Goal: Task Accomplishment & Management: Use online tool/utility

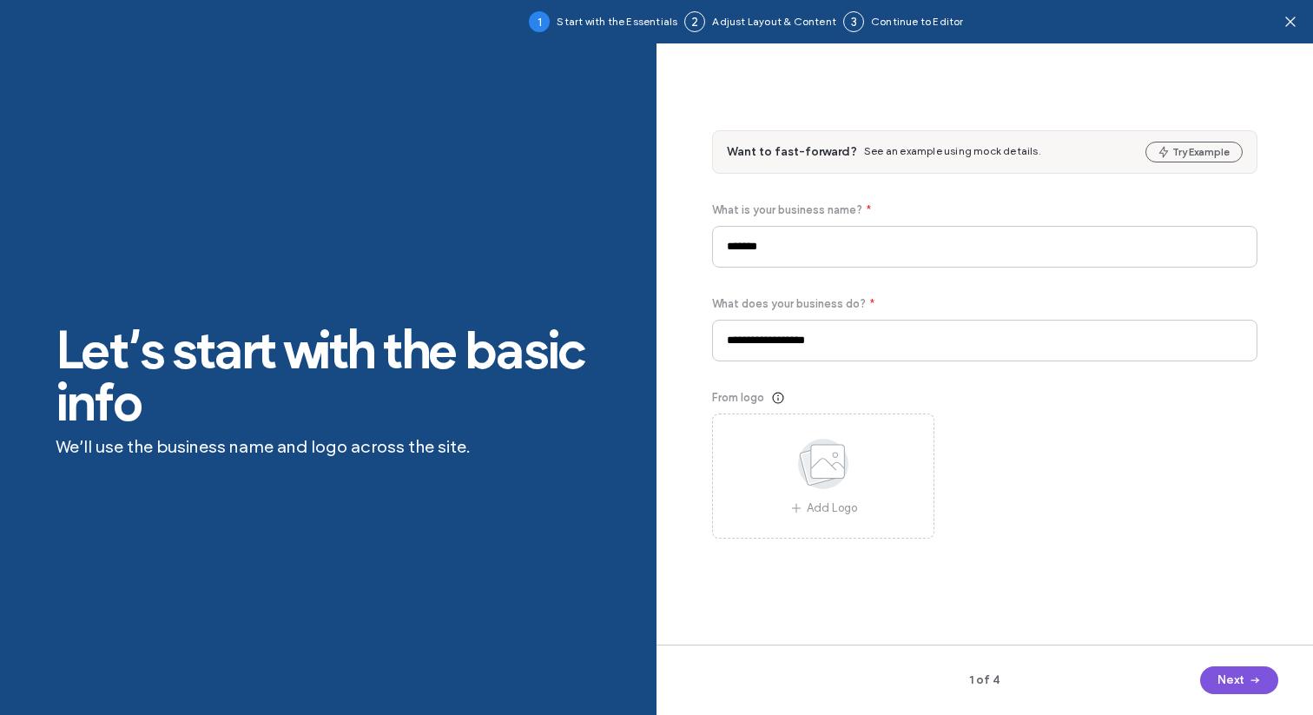
click at [1250, 676] on icon "button" at bounding box center [1255, 680] width 14 height 14
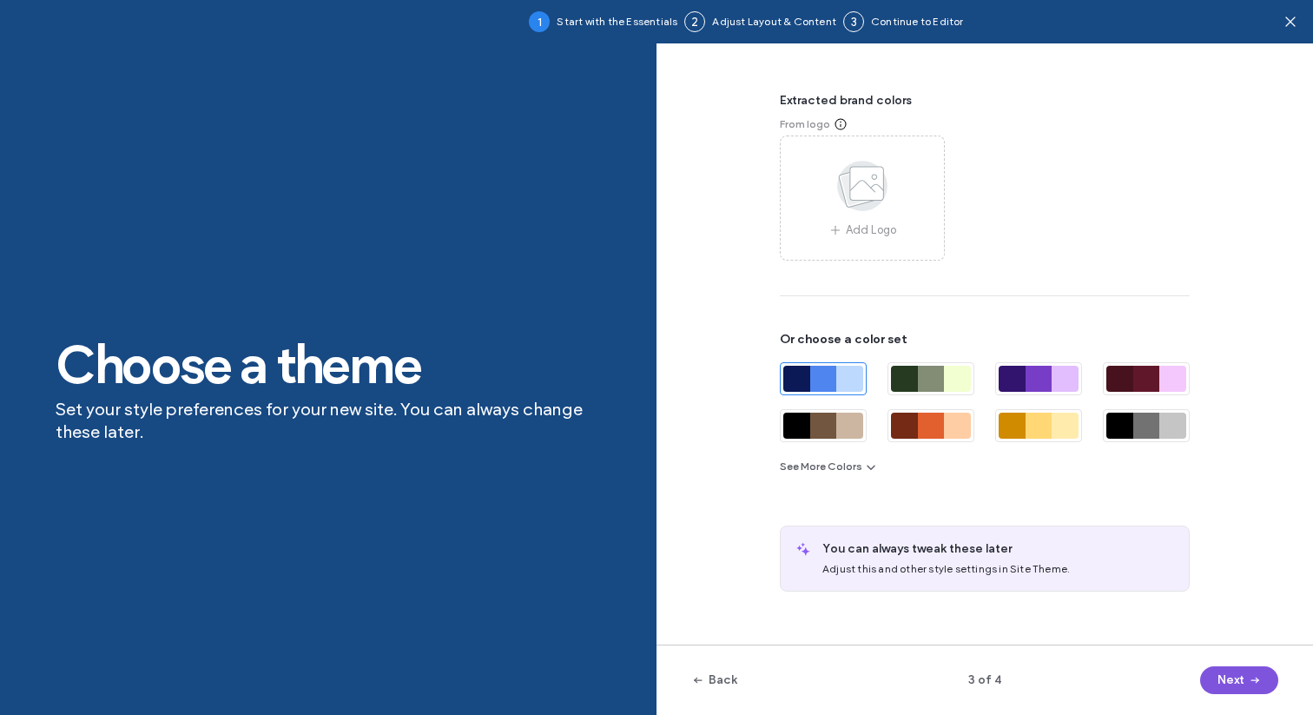
click at [1250, 676] on icon "button" at bounding box center [1255, 680] width 14 height 14
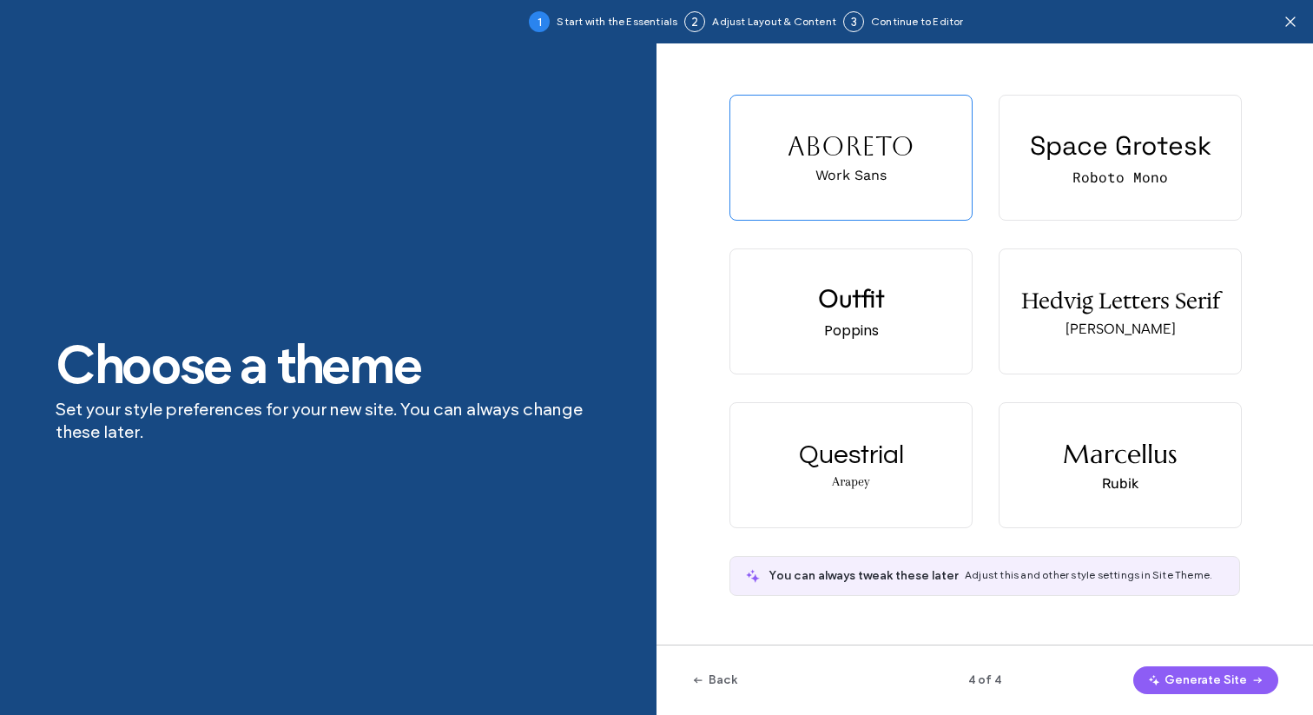
click at [1250, 676] on span "button" at bounding box center [1255, 680] width 17 height 26
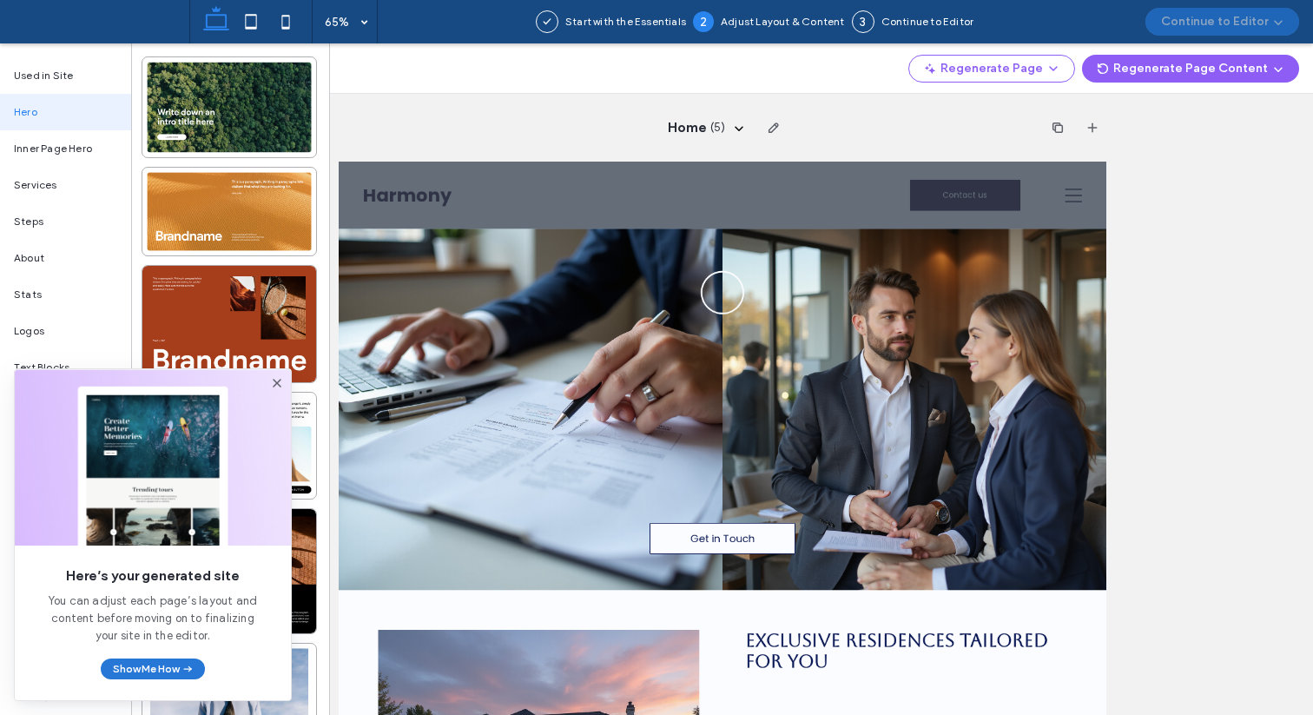
click at [169, 668] on button "Show Me How" at bounding box center [153, 668] width 104 height 21
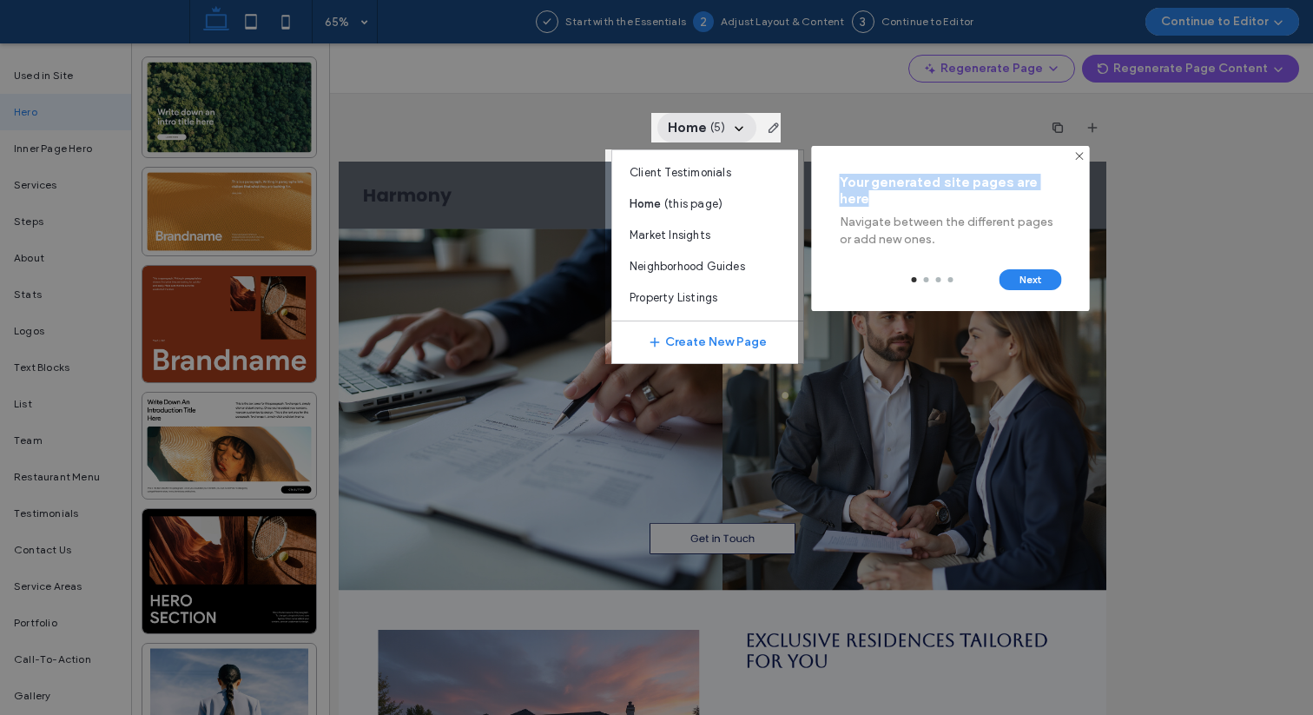
drag, startPoint x: 838, startPoint y: 182, endPoint x: 896, endPoint y: 207, distance: 63.4
click at [896, 207] on div "Your generated site pages are here Navigate between the different pages or add …" at bounding box center [951, 197] width 278 height 102
copy div "Your generated site pages are here"
click at [1046, 280] on button "Next" at bounding box center [1031, 279] width 63 height 21
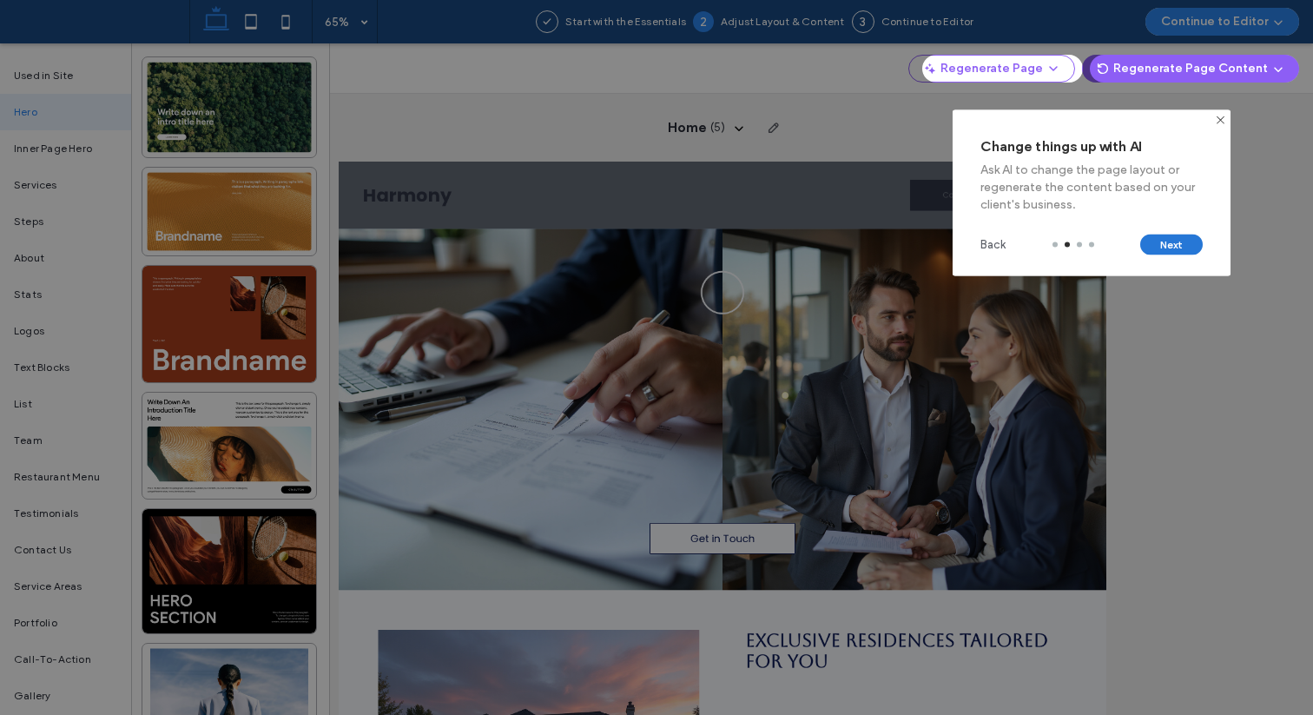
click at [1175, 246] on button "Next" at bounding box center [1171, 245] width 63 height 21
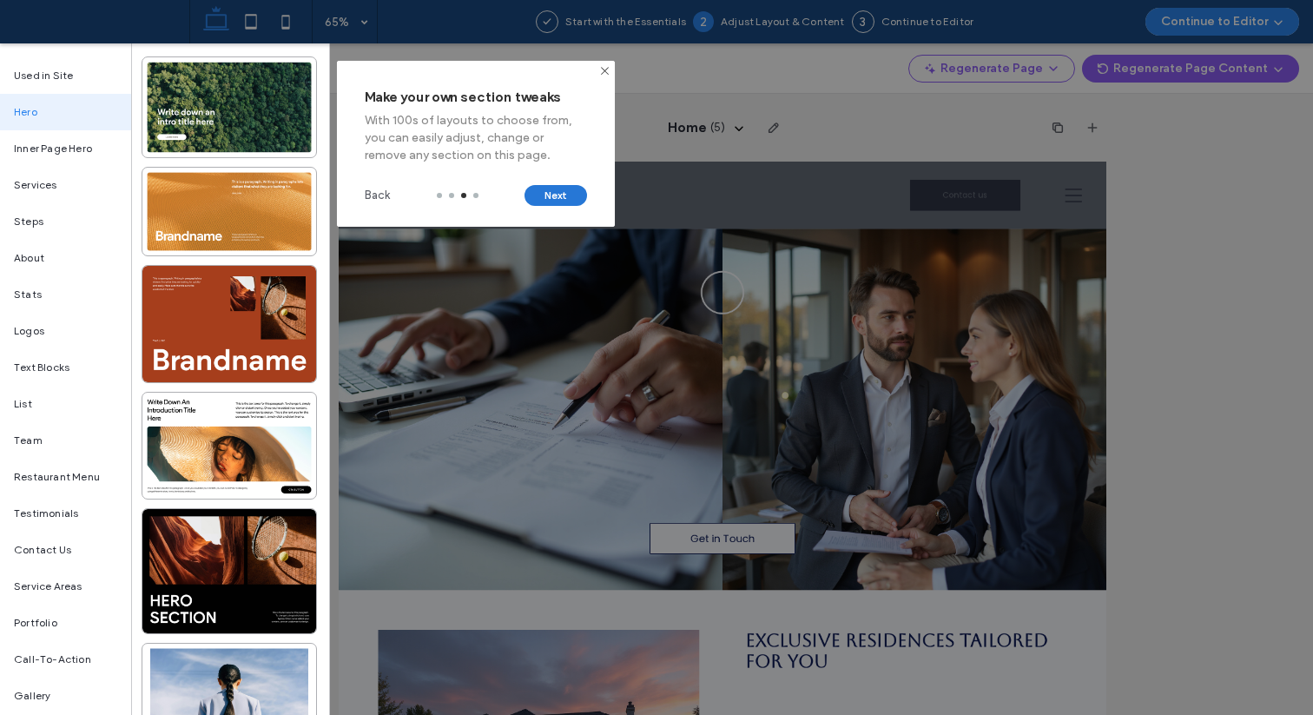
click at [565, 194] on button "Next" at bounding box center [556, 195] width 63 height 21
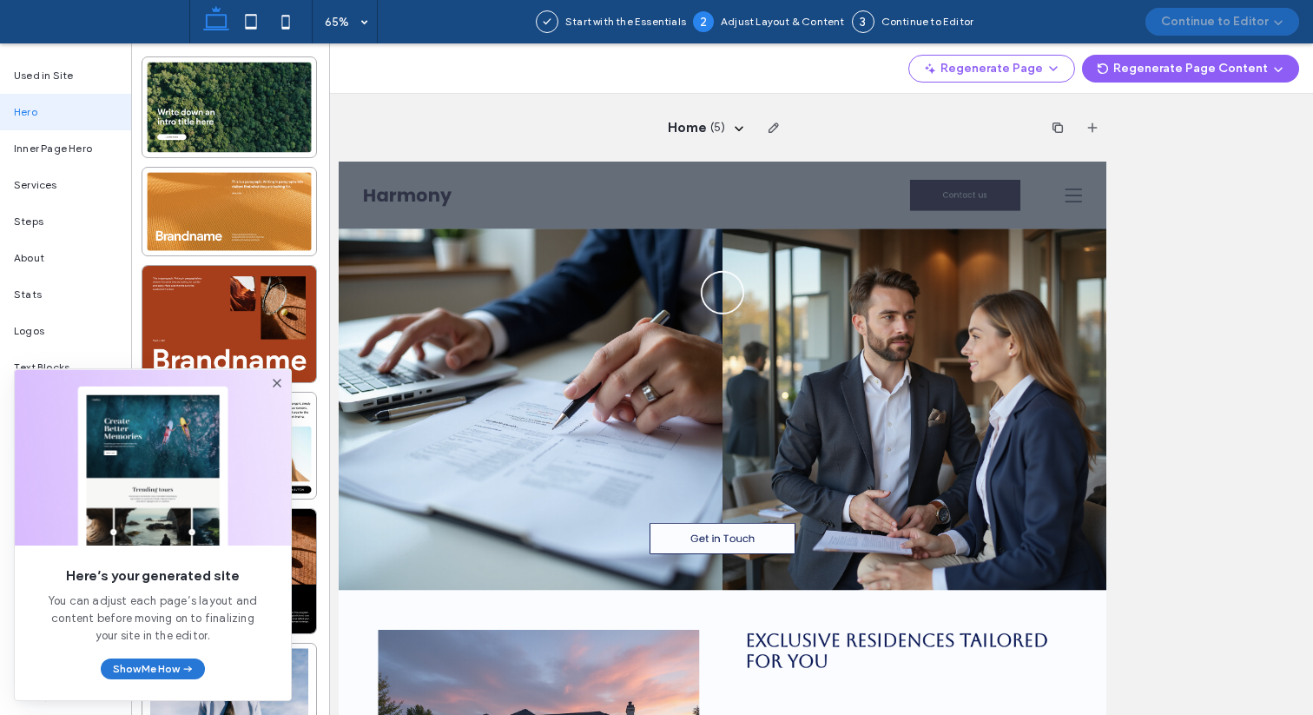
click at [182, 662] on icon "button" at bounding box center [188, 669] width 14 height 14
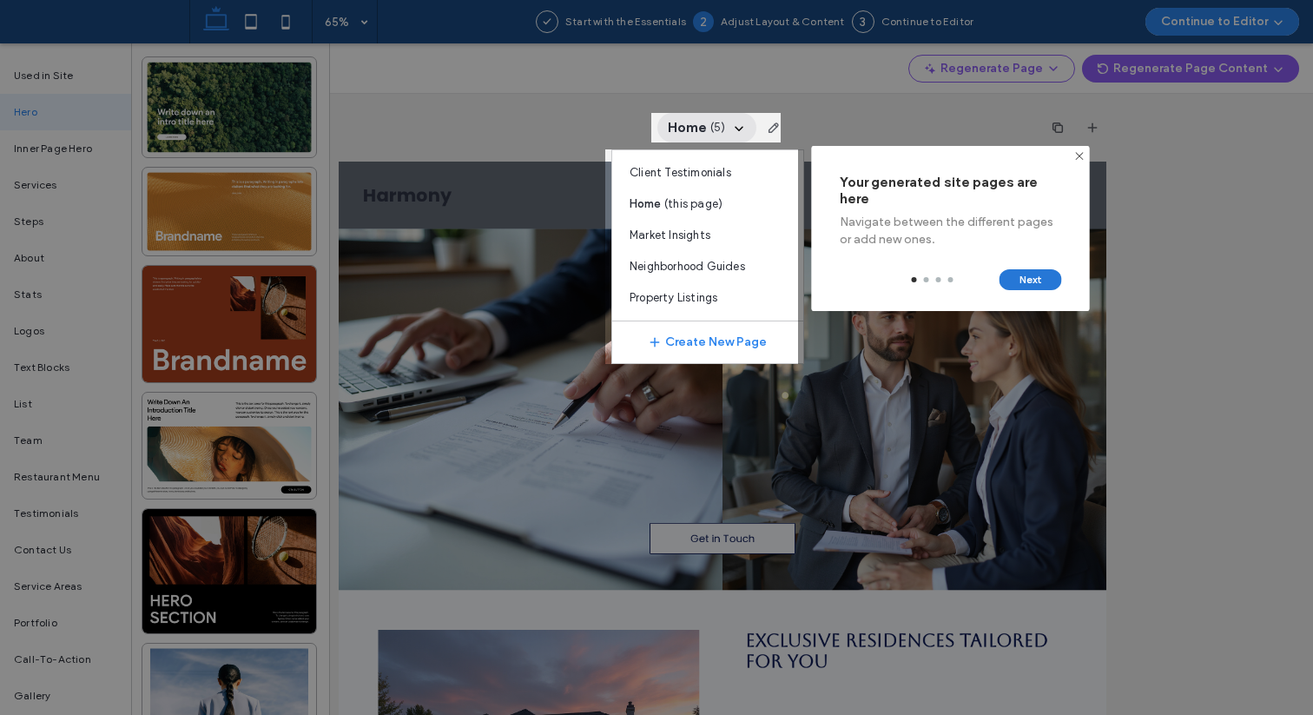
click at [1020, 269] on button "Next" at bounding box center [1031, 279] width 63 height 21
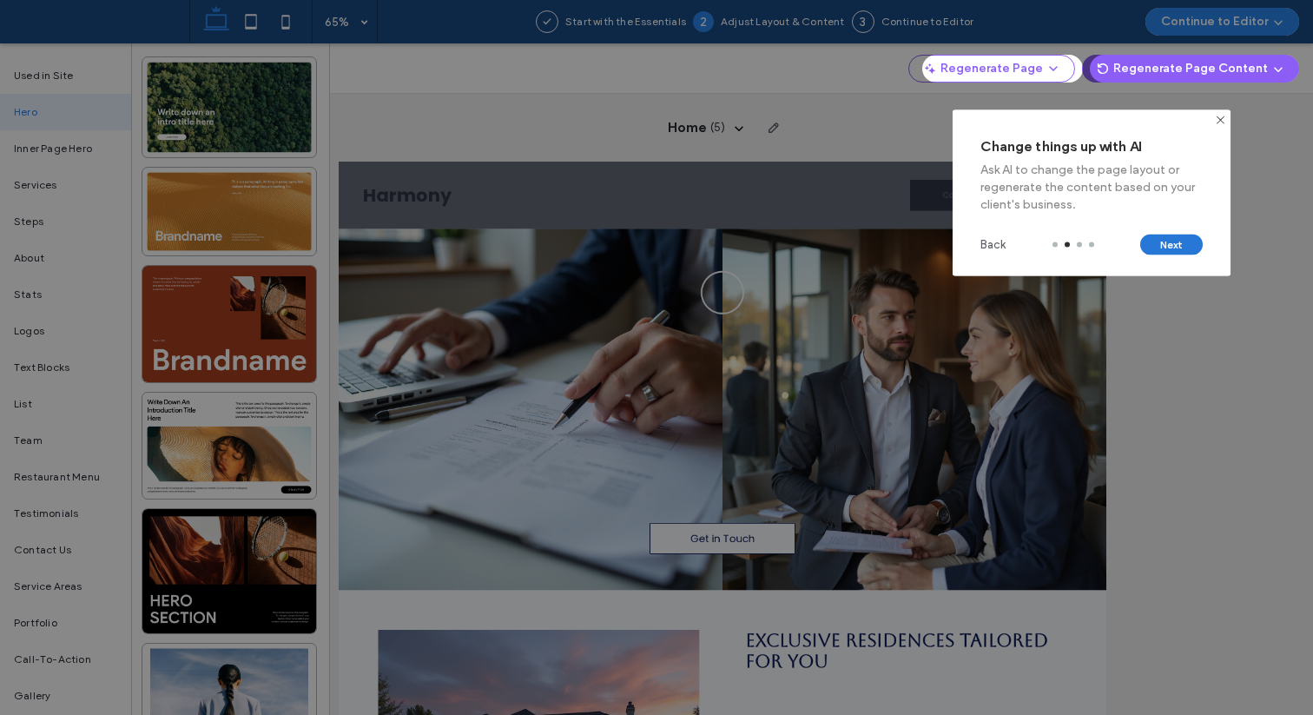
click at [1156, 239] on button "Next" at bounding box center [1171, 245] width 63 height 21
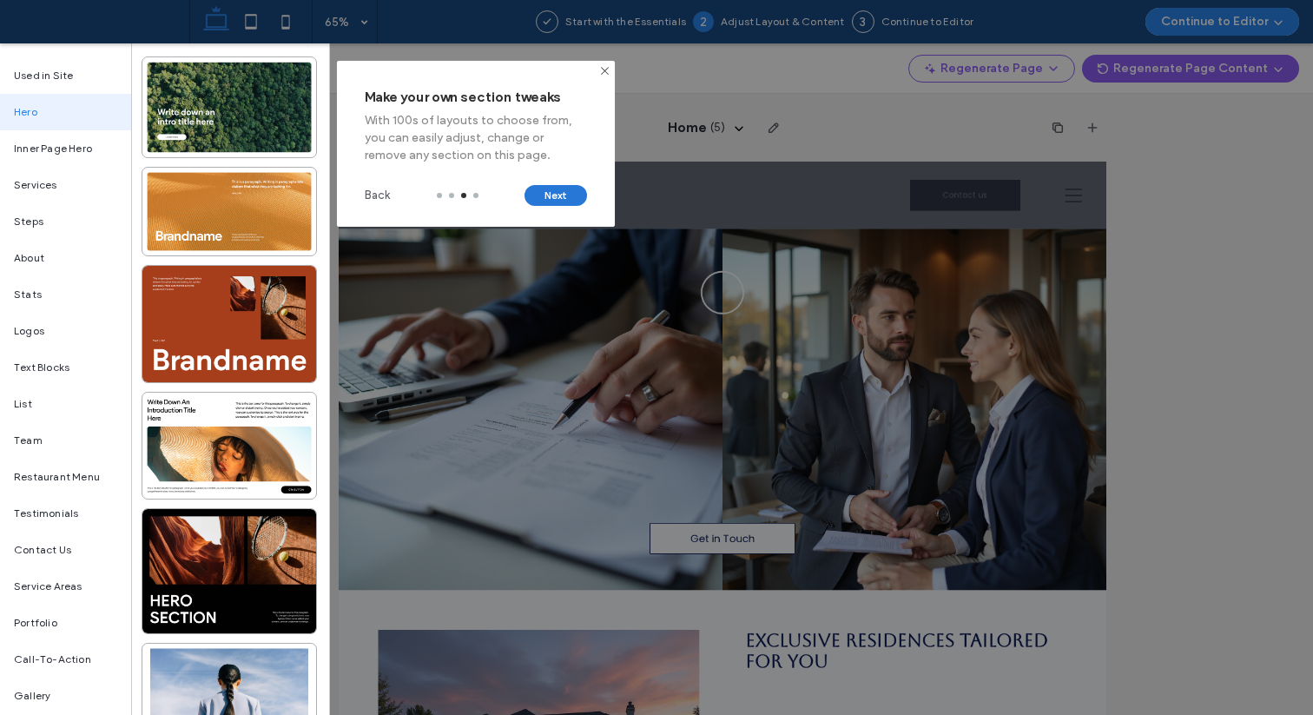
click at [561, 199] on button "Next" at bounding box center [556, 195] width 63 height 21
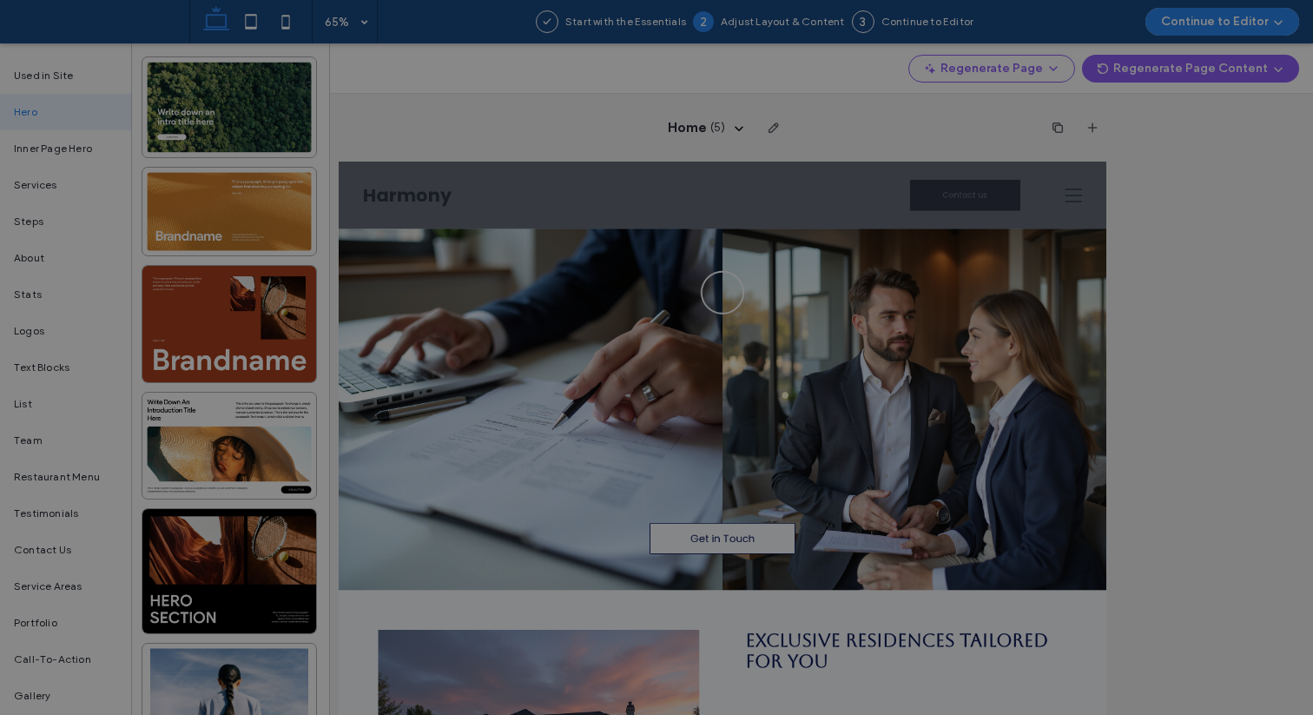
click at [1197, 427] on div at bounding box center [656, 357] width 1313 height 715
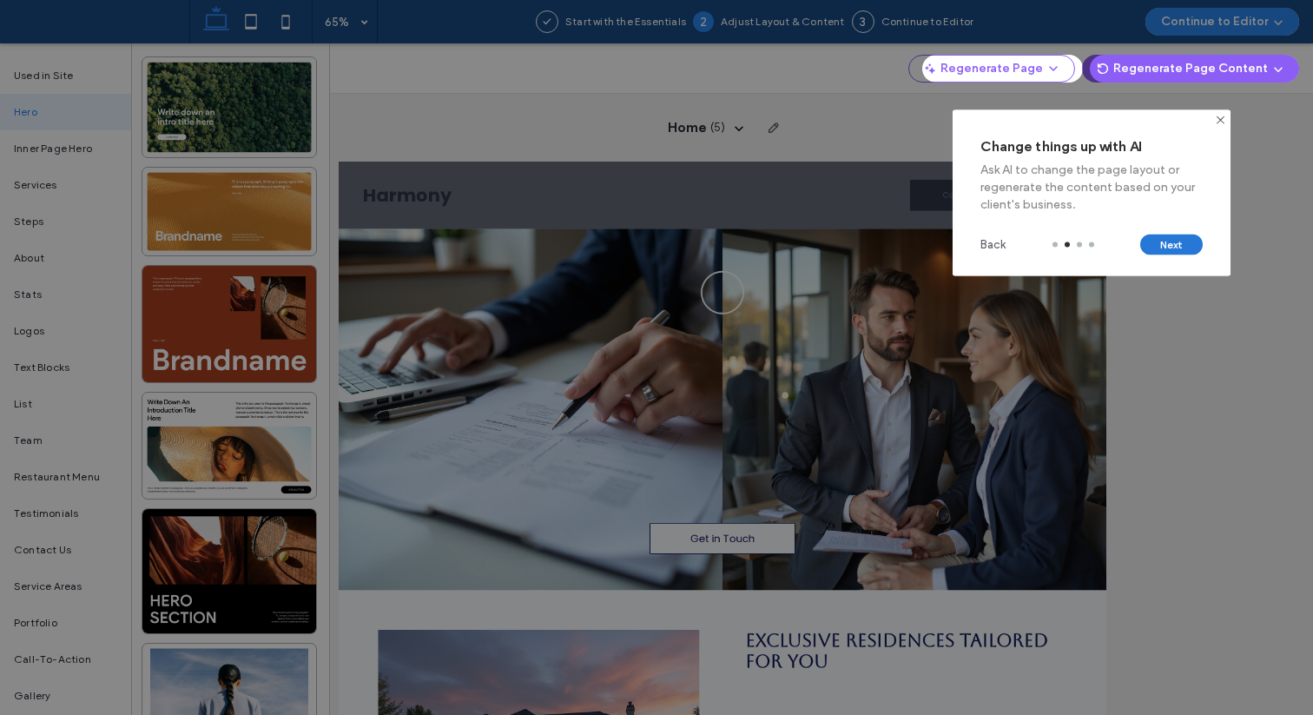
click at [1174, 254] on button "Next" at bounding box center [1171, 245] width 63 height 21
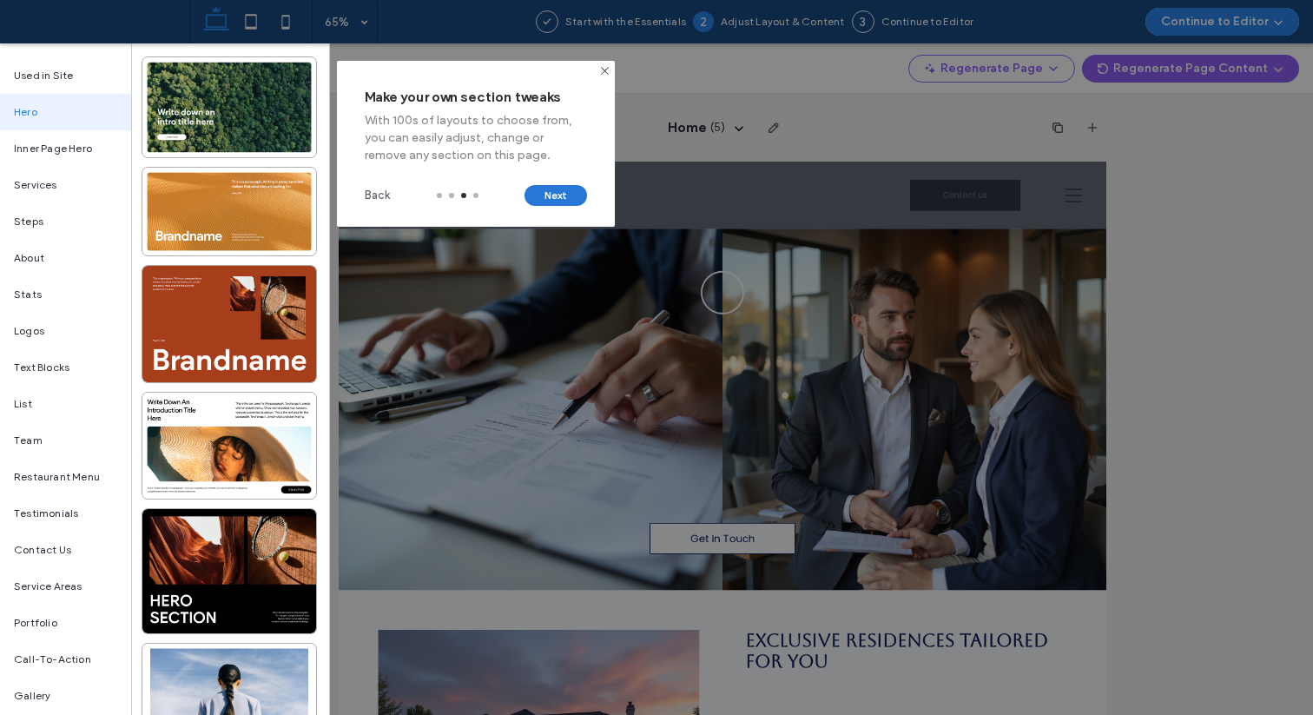
click at [543, 194] on button "Next" at bounding box center [556, 195] width 63 height 21
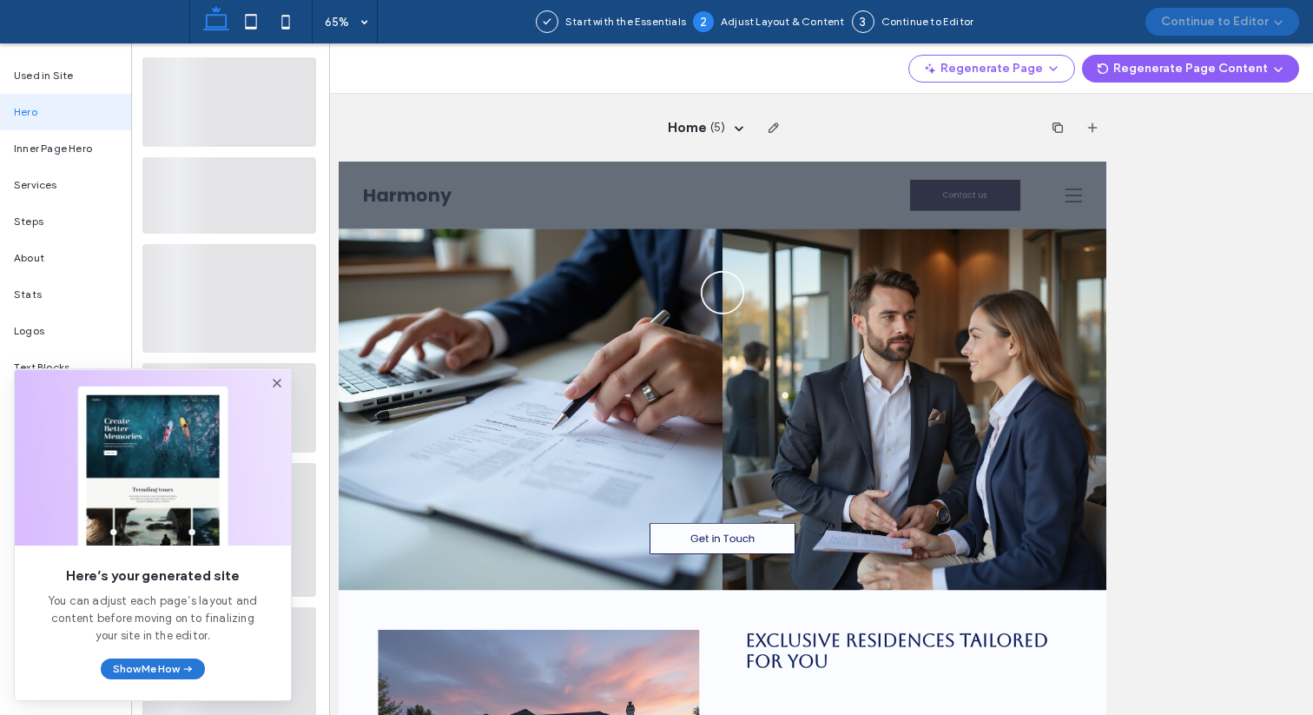
click at [180, 667] on span "button" at bounding box center [187, 668] width 16 height 19
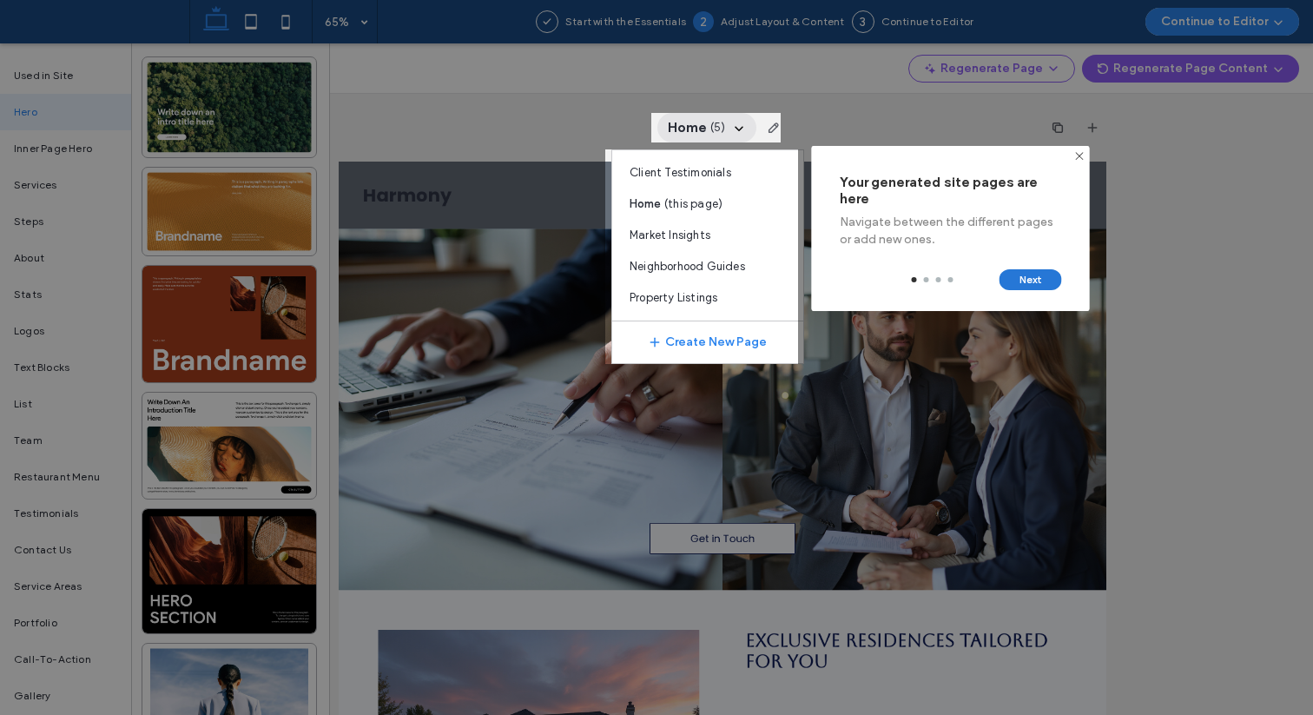
click at [1037, 277] on button "Next" at bounding box center [1031, 279] width 63 height 21
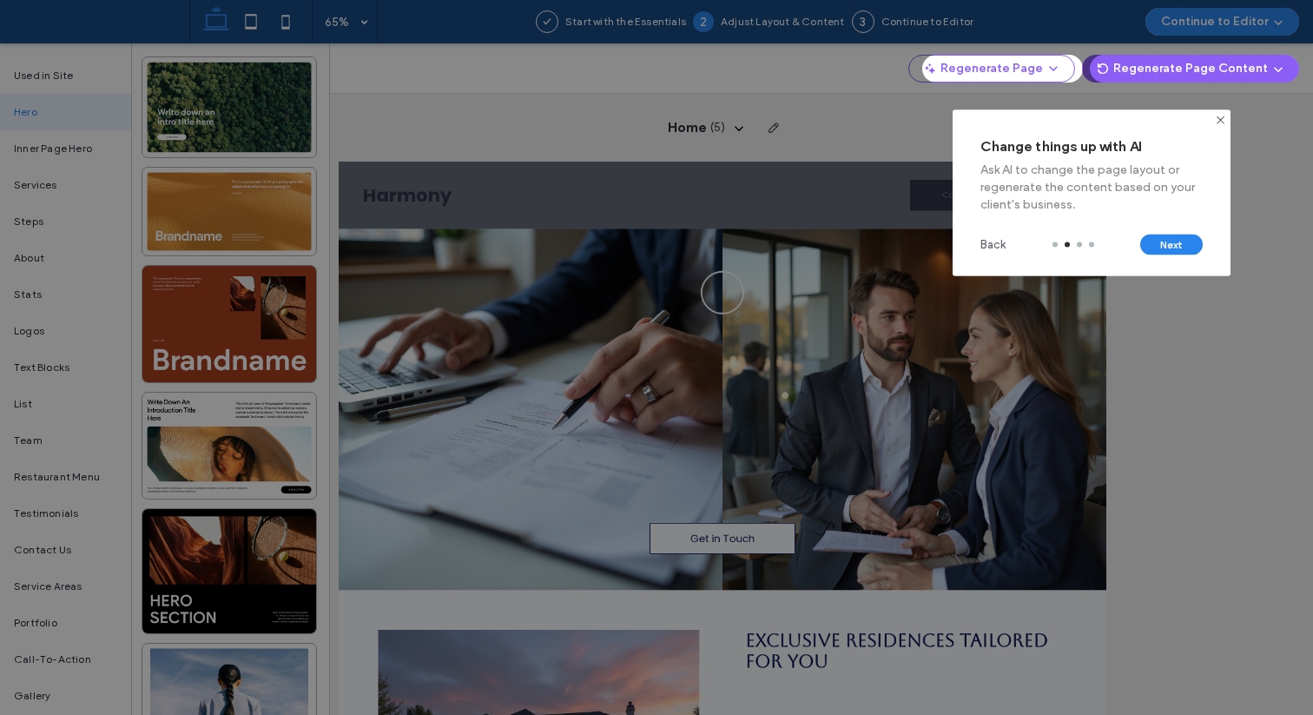
click at [1159, 258] on div "Back Next" at bounding box center [1092, 245] width 278 height 63
click at [1171, 246] on button "Next" at bounding box center [1171, 245] width 63 height 21
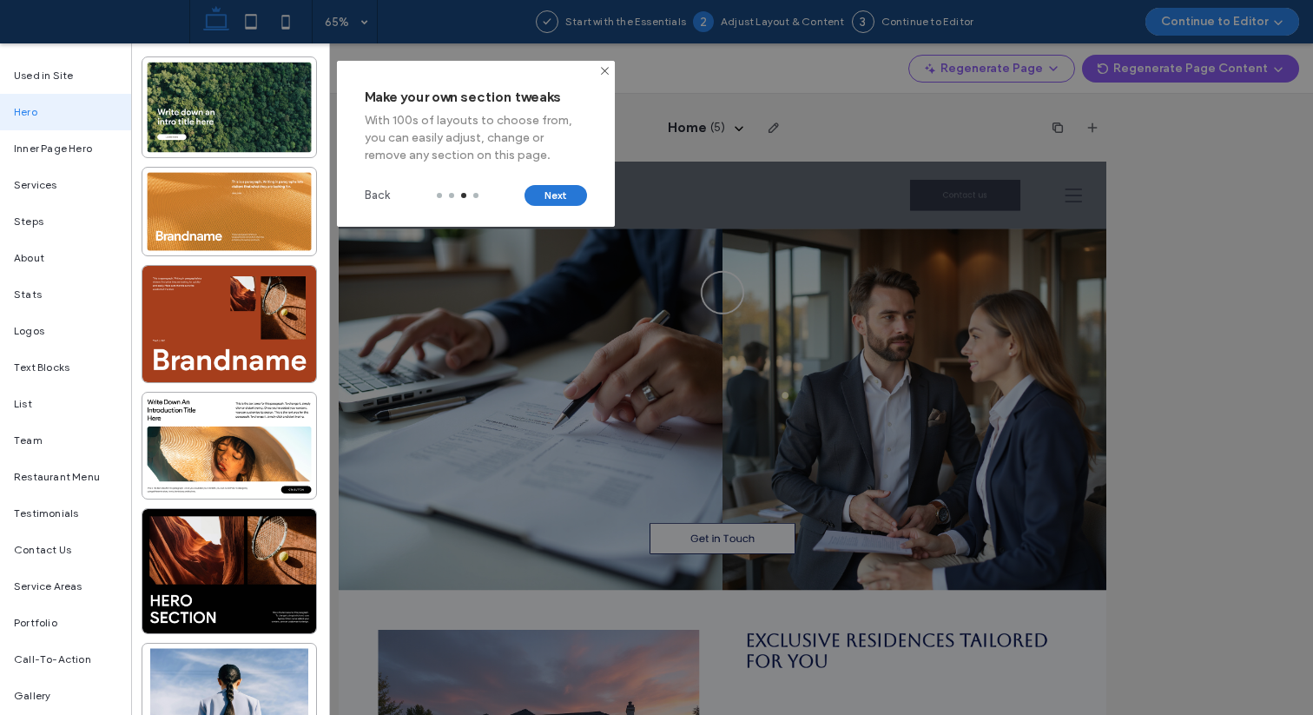
click at [561, 193] on button "Next" at bounding box center [556, 195] width 63 height 21
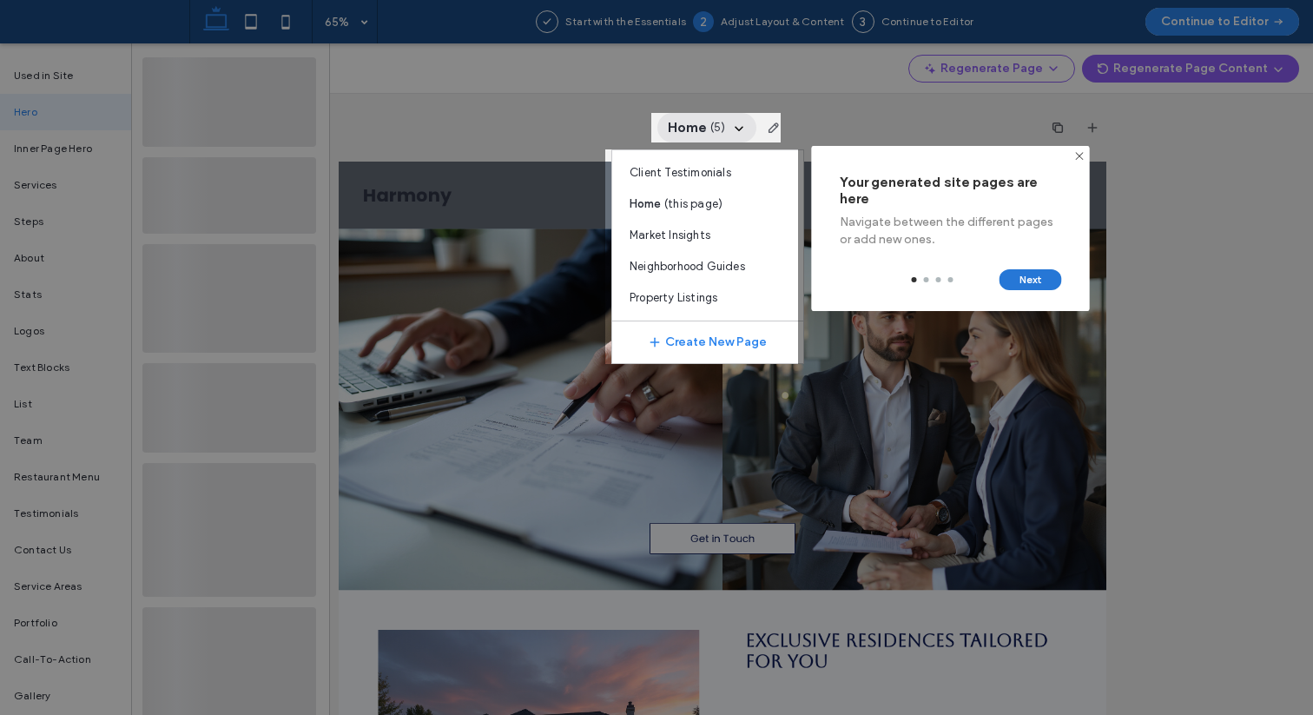
click at [1046, 281] on button "Next" at bounding box center [1031, 279] width 63 height 21
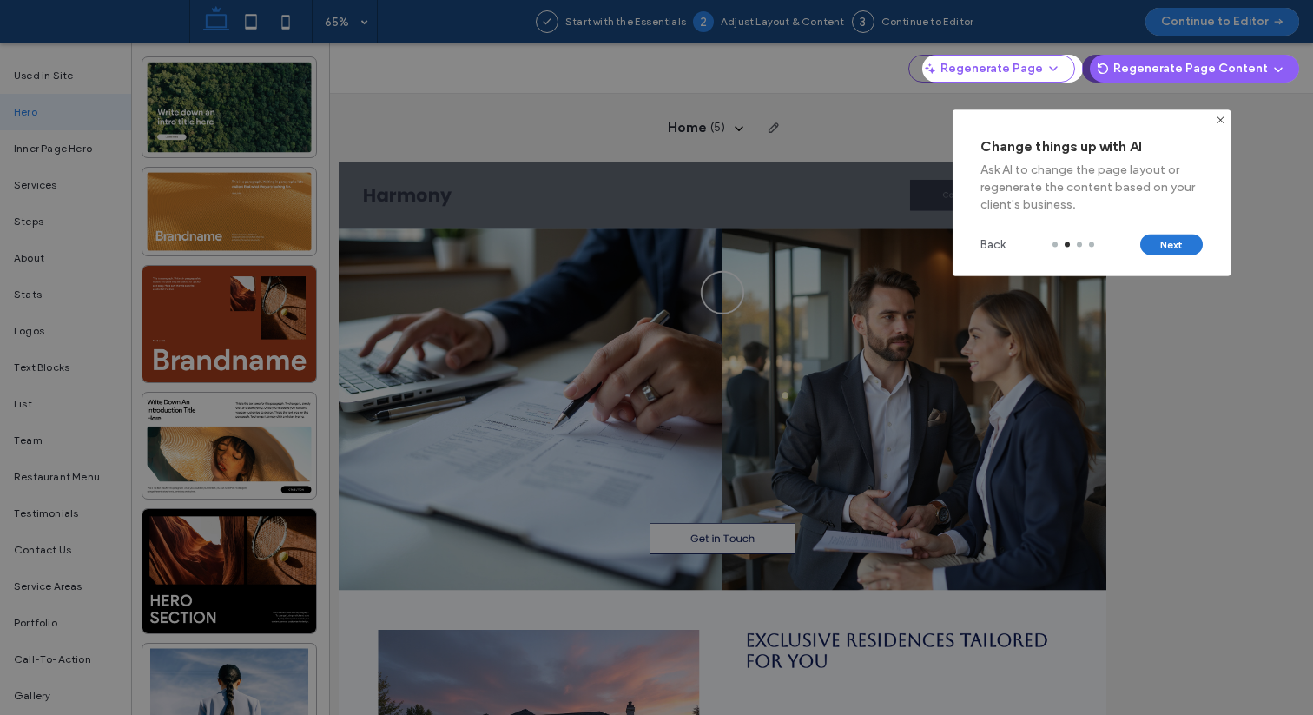
click at [1184, 246] on button "Next" at bounding box center [1171, 245] width 63 height 21
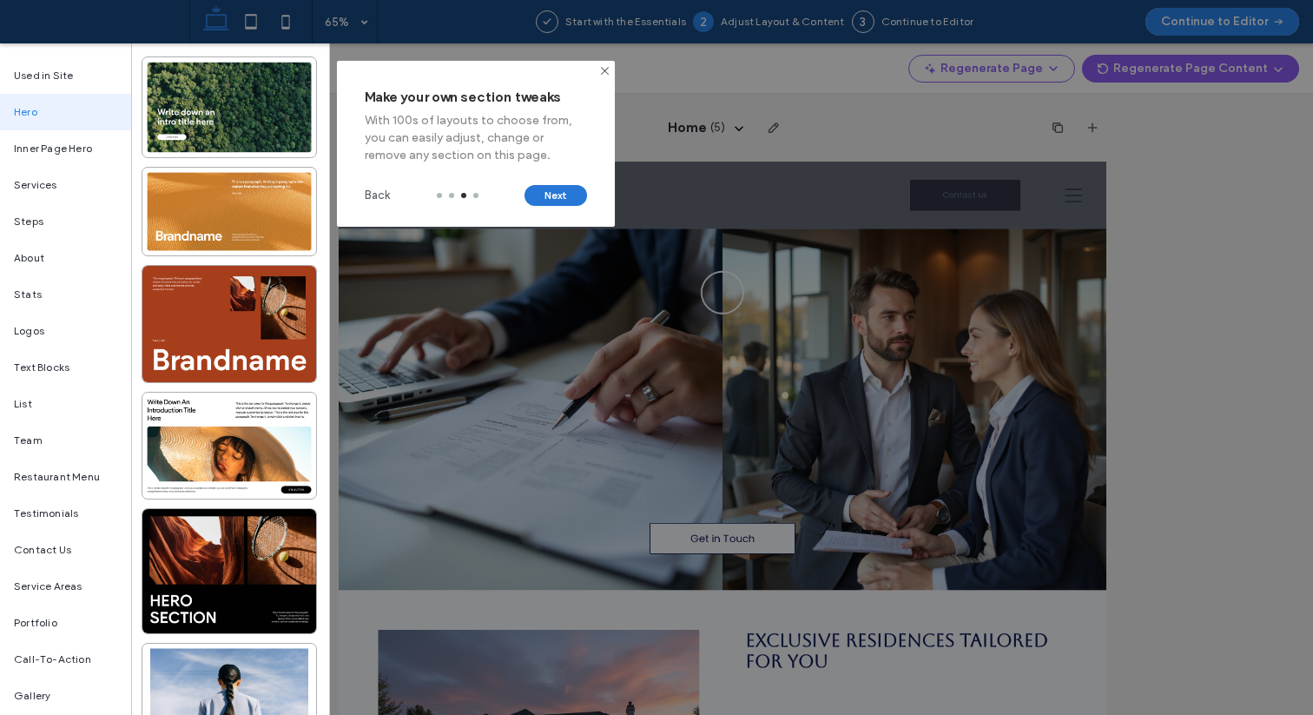
click at [556, 199] on button "Next" at bounding box center [556, 195] width 63 height 21
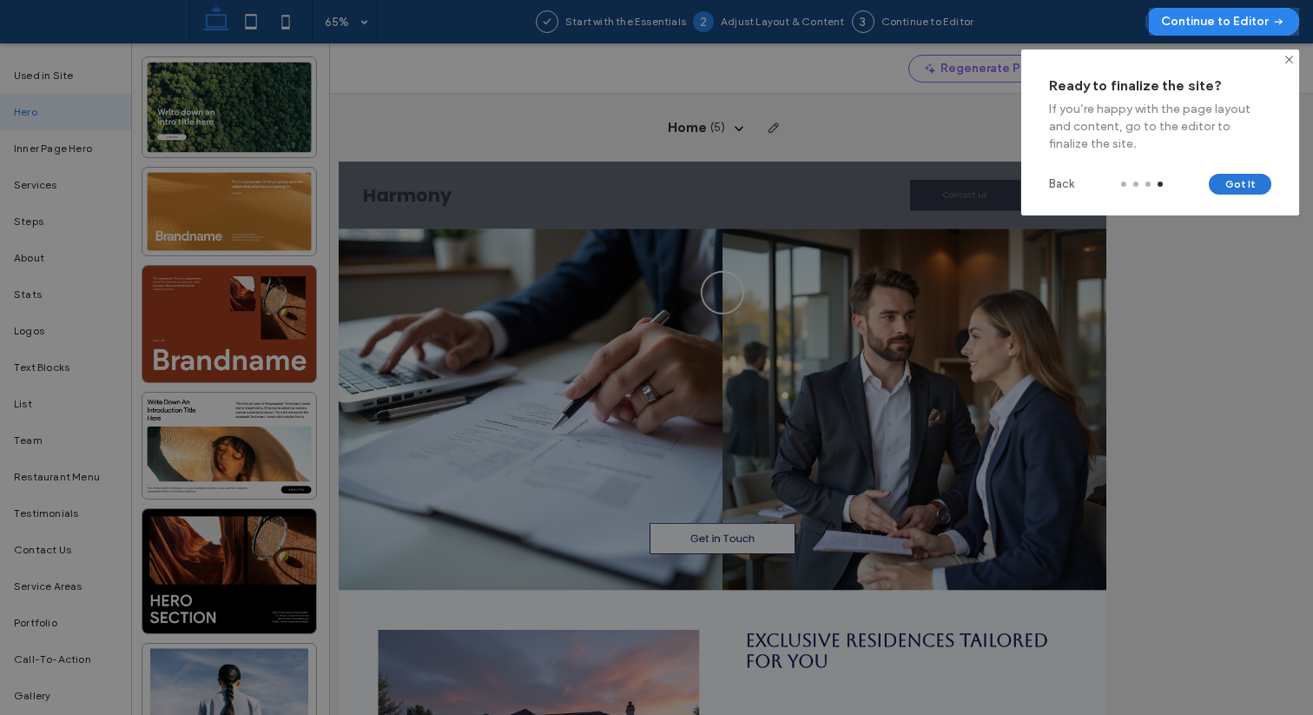
click at [1251, 179] on button "Got It" at bounding box center [1240, 184] width 63 height 21
